Goal: Find specific page/section: Find specific page/section

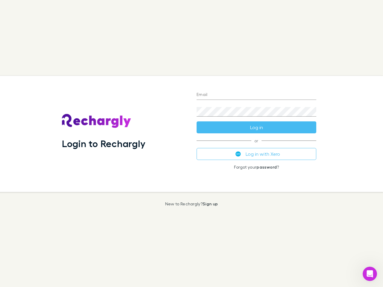
click at [191, 143] on div "Login to Rechargly" at bounding box center [124, 134] width 135 height 116
click at [256, 95] on input "Email" at bounding box center [256, 95] width 120 height 10
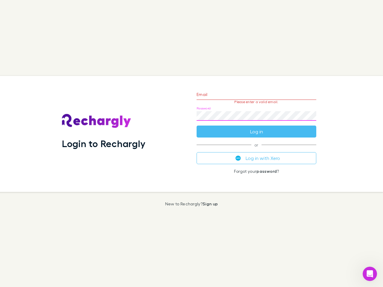
click at [256, 127] on form "Email Please enter a valid email. Password Log in" at bounding box center [256, 111] width 120 height 52
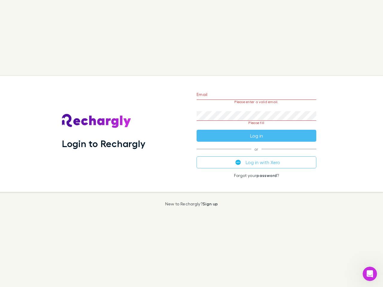
click at [256, 154] on div "Email Please enter a valid email. Password Please fill Log in or Log in with Xe…" at bounding box center [256, 134] width 129 height 116
click at [369, 274] on icon "Open Intercom Messenger" at bounding box center [370, 274] width 10 height 10
